Goal: Information Seeking & Learning: Learn about a topic

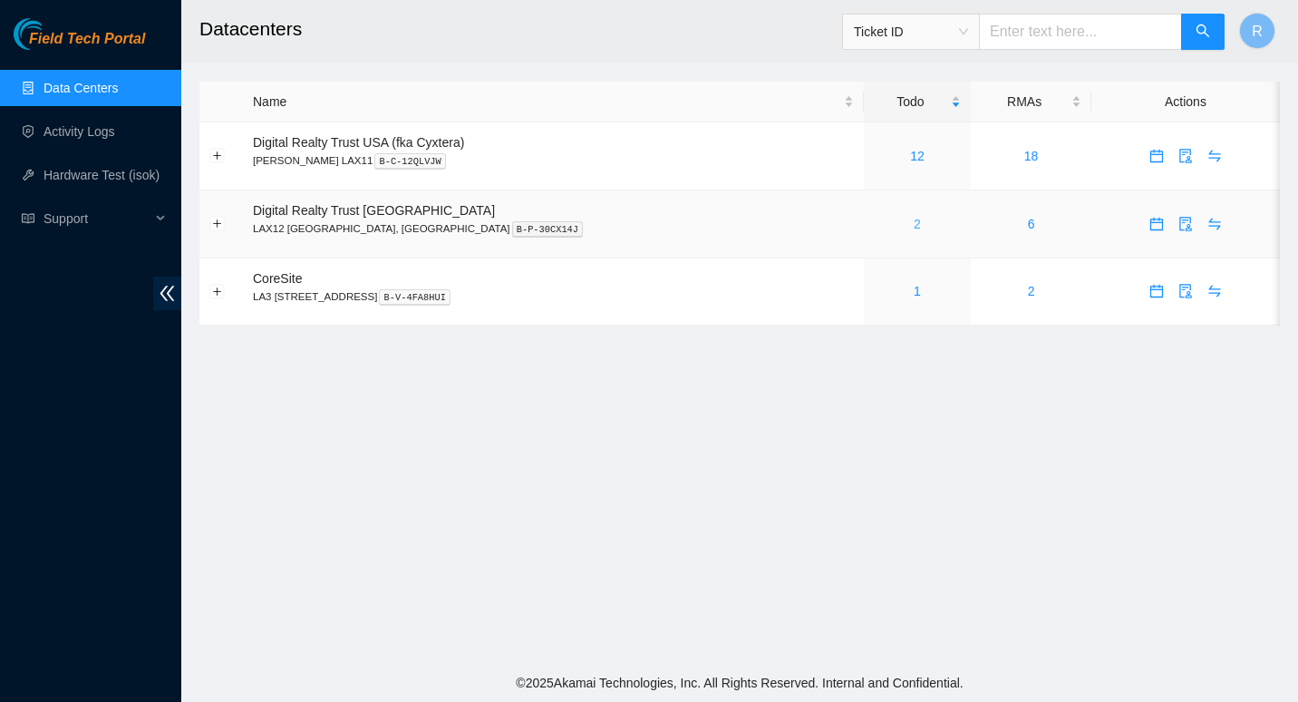
click at [914, 221] on link "2" at bounding box center [917, 224] width 7 height 15
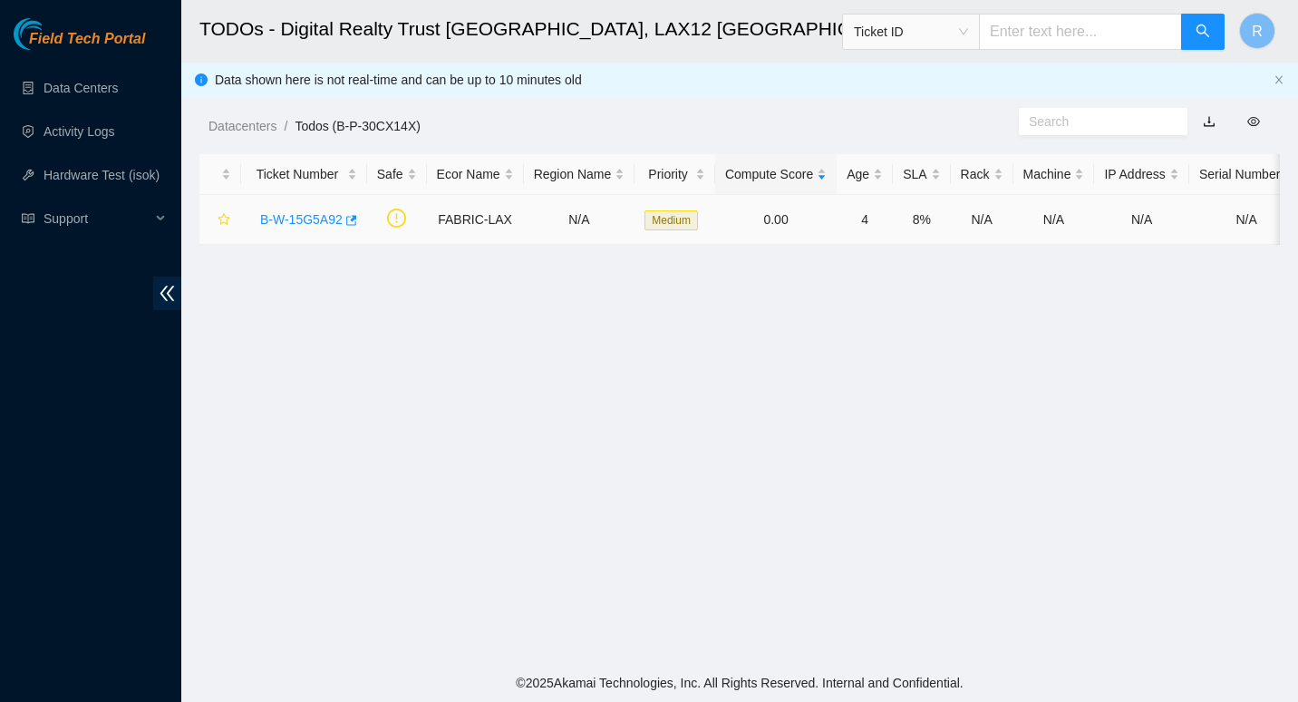
click at [280, 214] on link "B-W-15G5A92" at bounding box center [301, 219] width 82 height 15
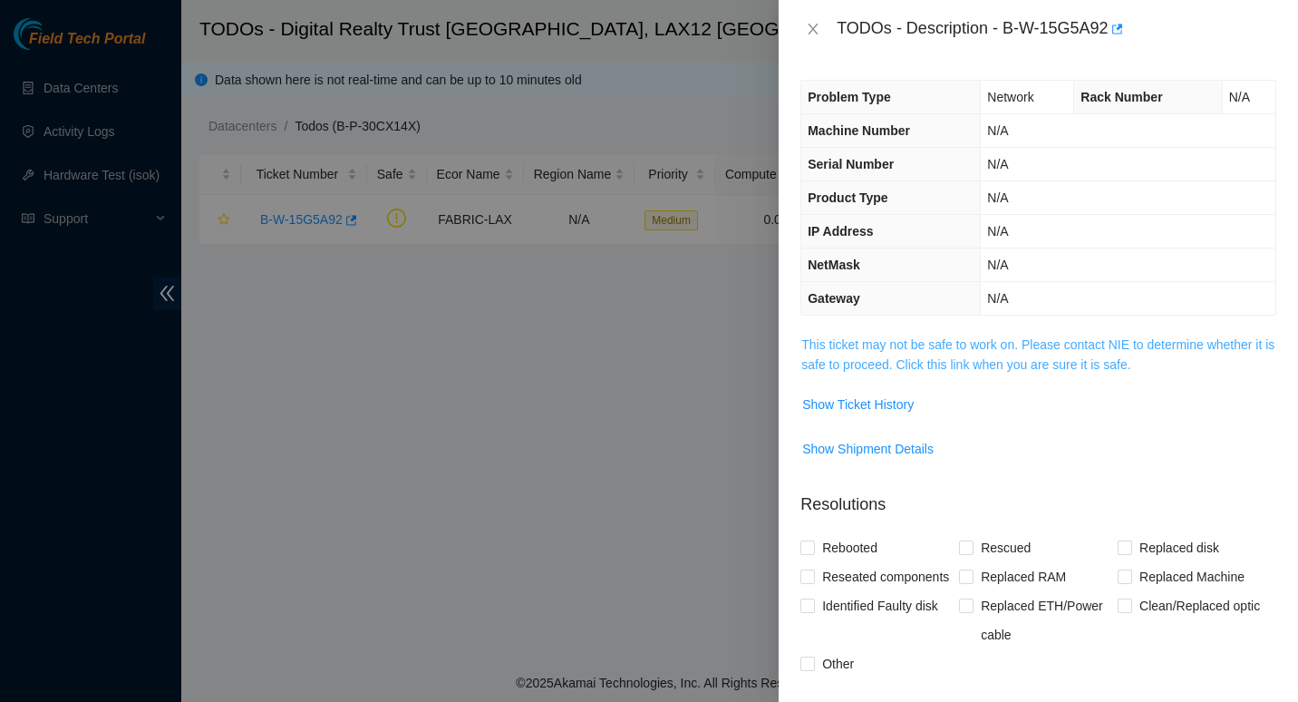
click at [857, 368] on link "This ticket may not be safe to work on. Please contact NIE to determine whether…" at bounding box center [1037, 354] width 473 height 34
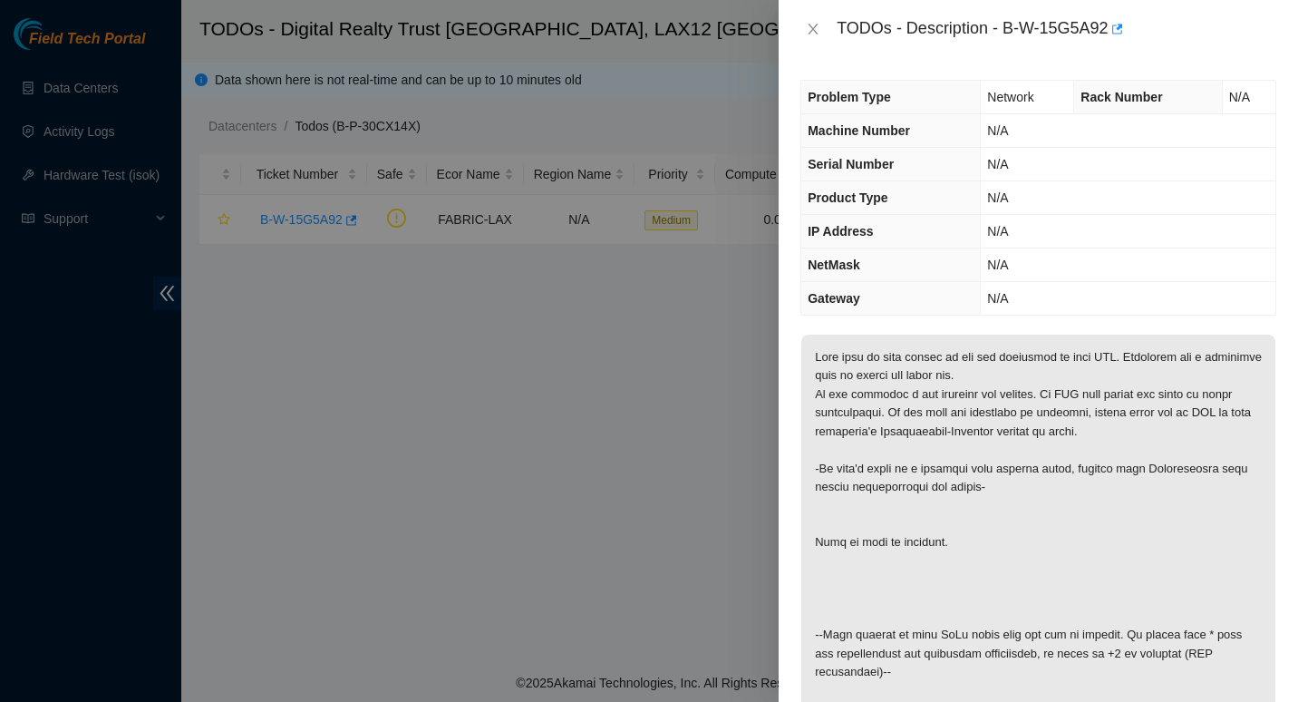
click at [812, 15] on div "TODOs - Description - B-W-15G5A92" at bounding box center [1038, 29] width 476 height 29
click at [811, 29] on icon "close" at bounding box center [813, 29] width 15 height 15
